Goal: Task Accomplishment & Management: Use online tool/utility

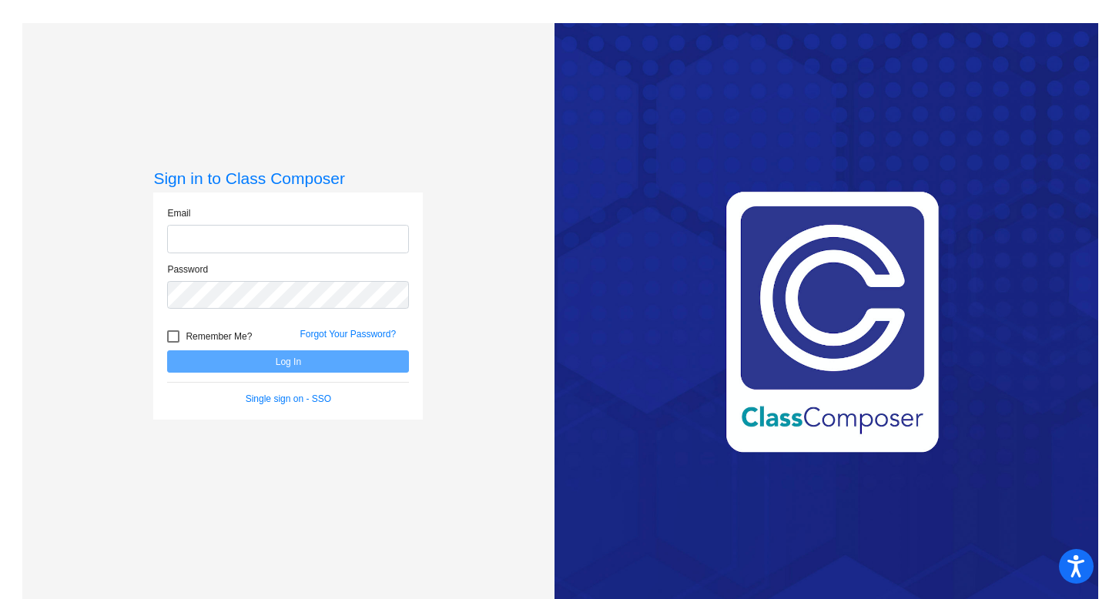
click at [212, 237] on input "email" at bounding box center [288, 239] width 242 height 28
type input "[EMAIL_ADDRESS][DOMAIN_NAME]"
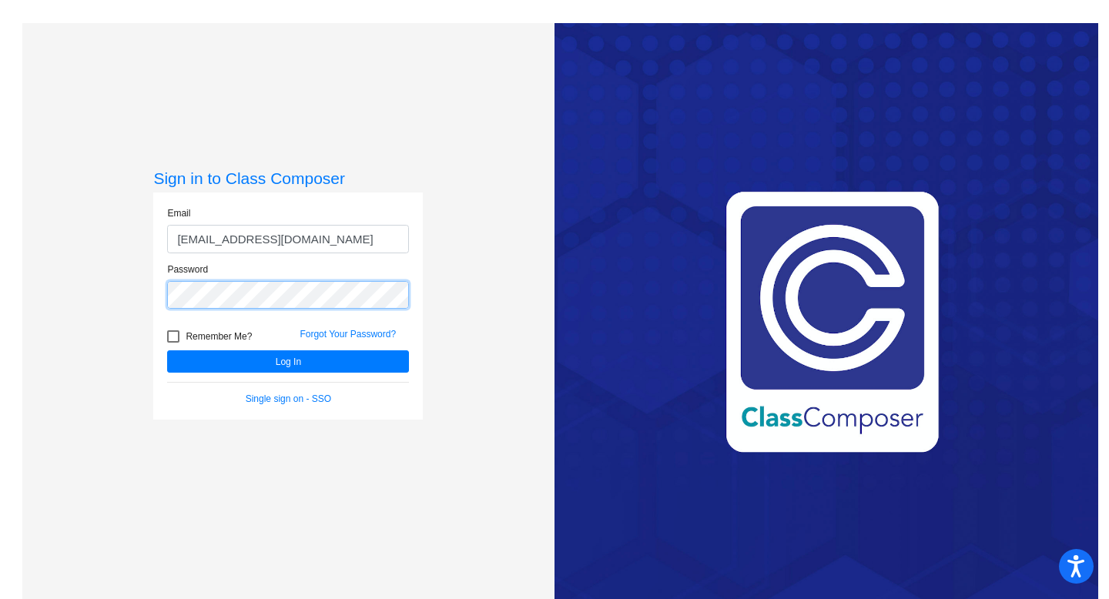
click at [167, 350] on button "Log In" at bounding box center [288, 361] width 242 height 22
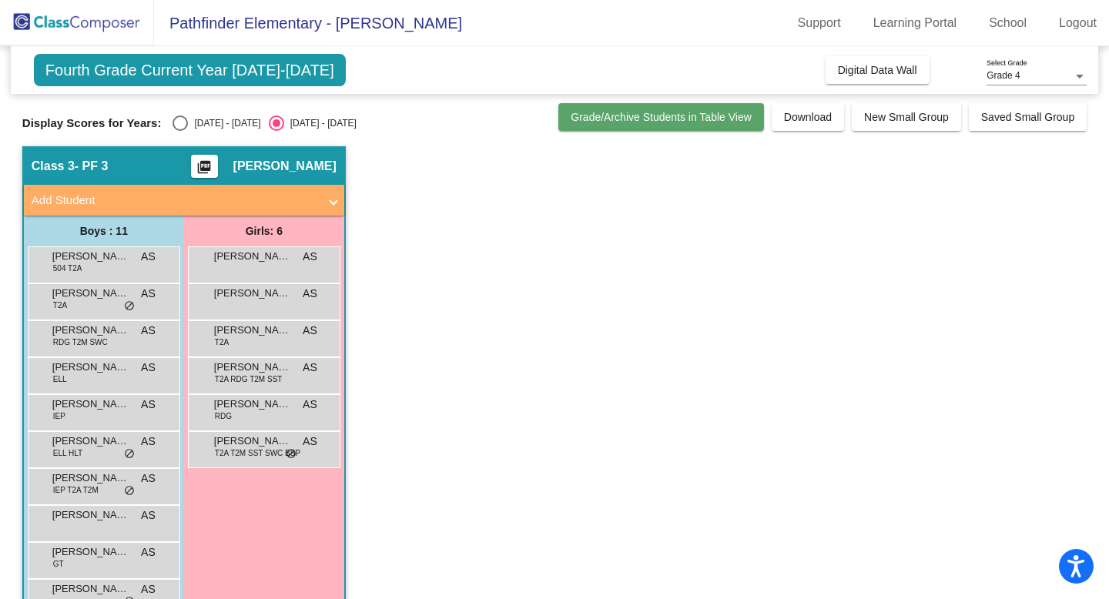
click at [678, 116] on span "Grade/Archive Students in Table View" at bounding box center [661, 117] width 181 height 12
